Goal: Book appointment/travel/reservation

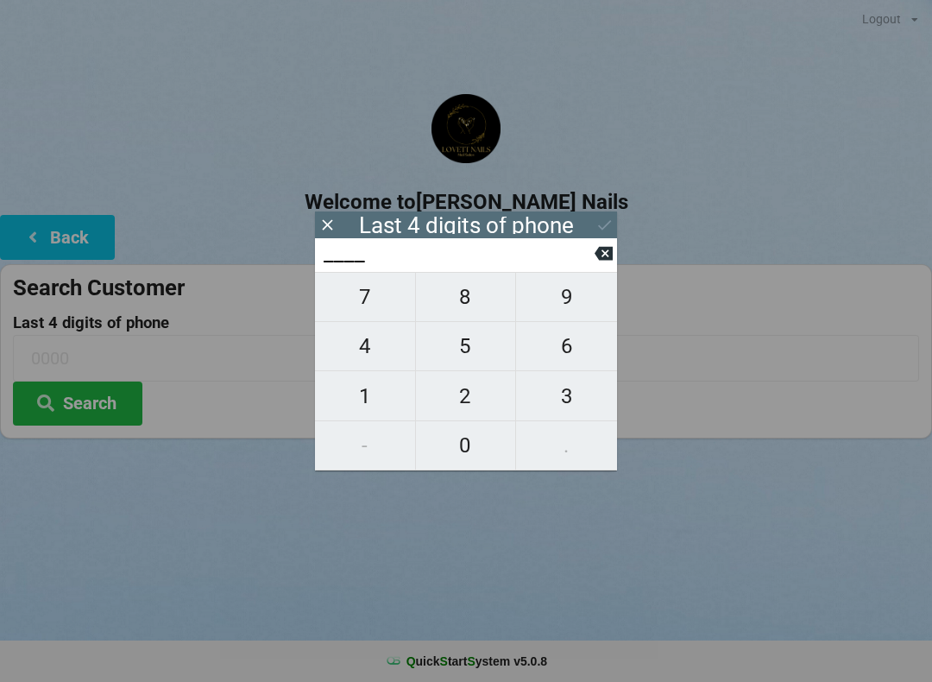
click at [576, 409] on span "3" at bounding box center [566, 396] width 101 height 36
type input "3___"
click at [574, 350] on span "6" at bounding box center [566, 346] width 101 height 36
type input "36__"
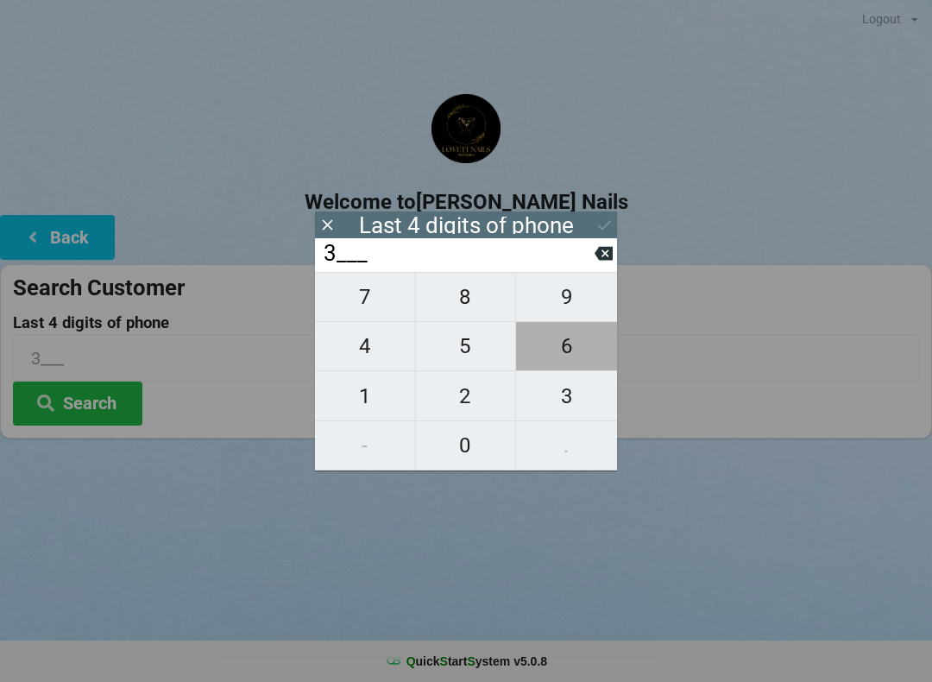
type input "36__"
click at [374, 400] on span "1" at bounding box center [365, 396] width 100 height 36
type input "361_"
click at [368, 400] on span "1" at bounding box center [365, 396] width 100 height 36
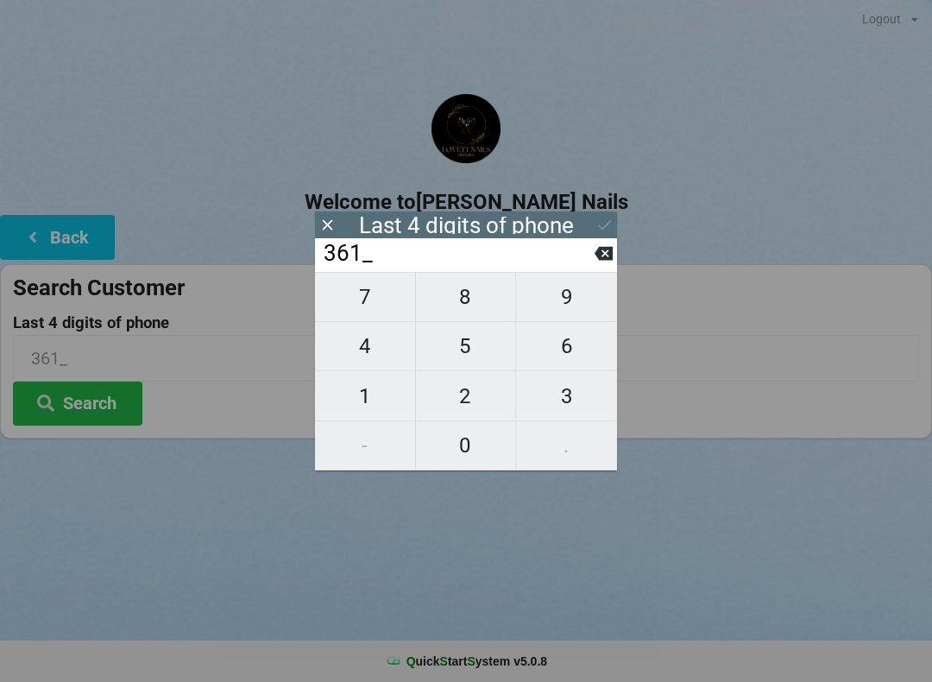
type input "3611"
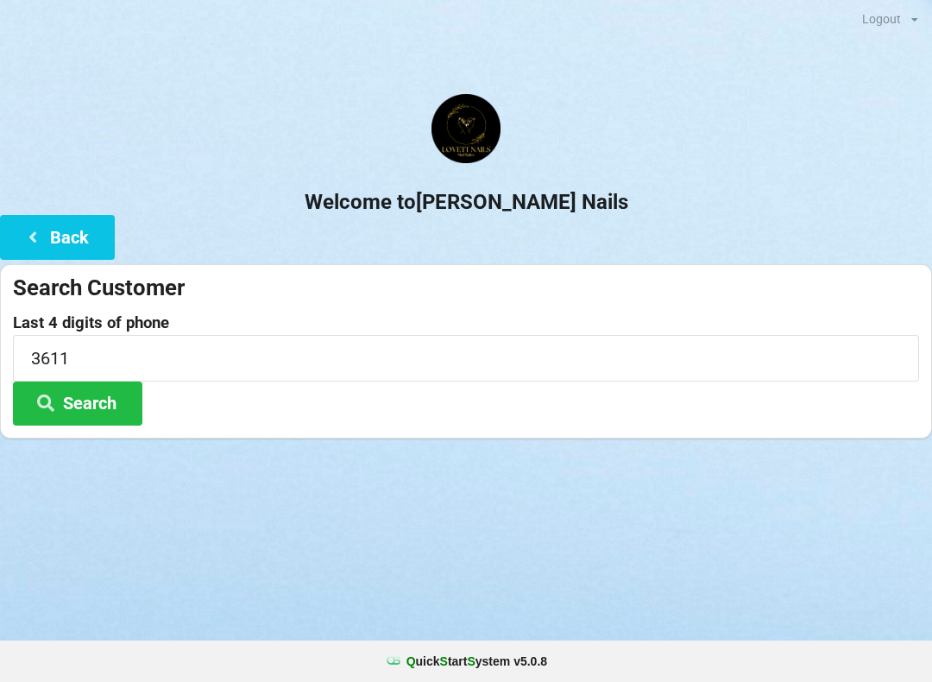
click at [85, 408] on button "Search" at bounding box center [77, 403] width 129 height 44
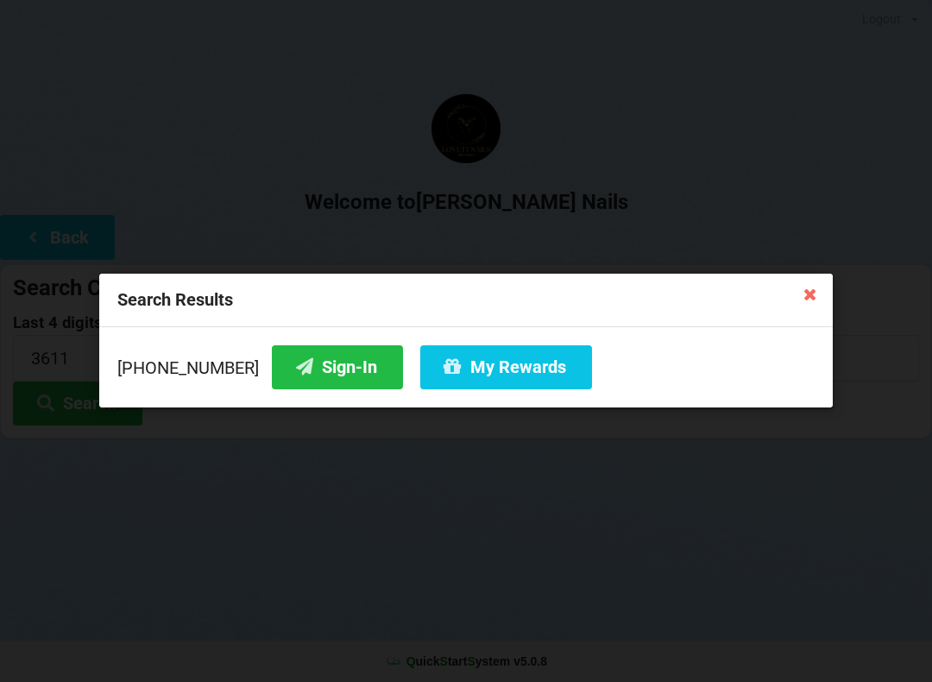
click at [301, 377] on button "Sign-In" at bounding box center [337, 367] width 131 height 44
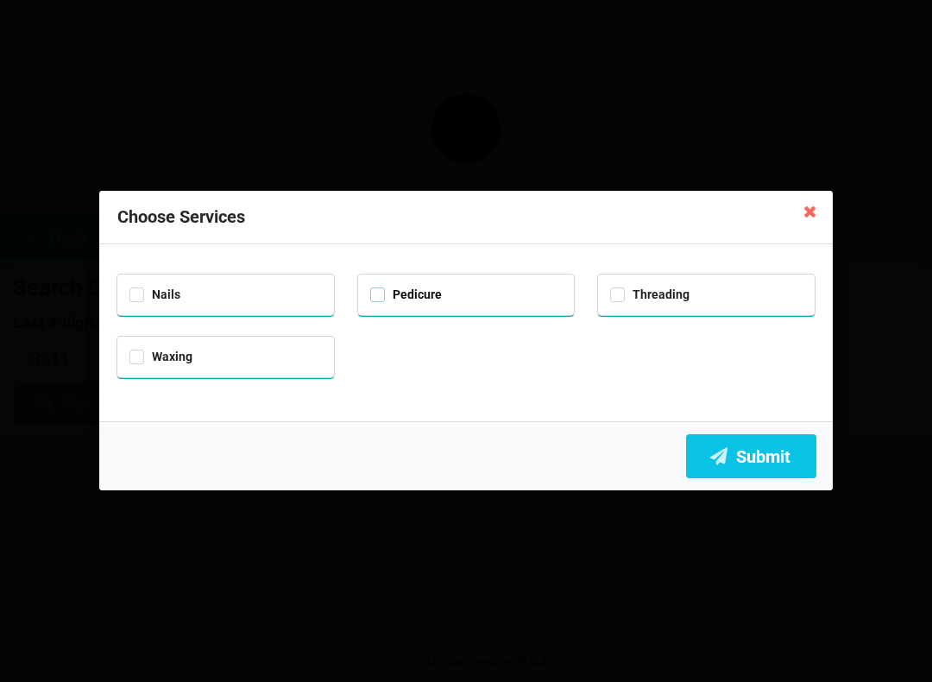
click at [382, 288] on label "Pedicure" at bounding box center [406, 294] width 72 height 15
checkbox input "true"
click at [765, 455] on button "Submit" at bounding box center [751, 456] width 130 height 44
